Goal: Task Accomplishment & Management: Manage account settings

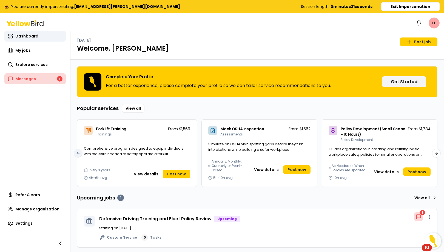
click at [25, 81] on span "Messages" at bounding box center [25, 78] width 21 height 5
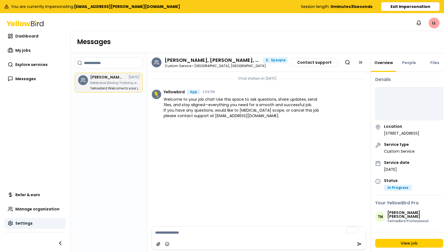
click at [27, 223] on span "Settings" at bounding box center [23, 223] width 17 height 5
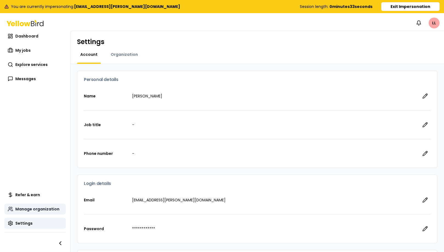
click at [36, 210] on span "Manage organization" at bounding box center [37, 208] width 44 height 5
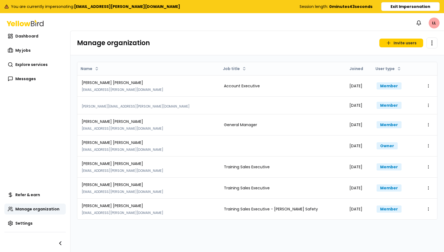
click at [415, 5] on button "Exit Impersonation" at bounding box center [410, 6] width 58 height 9
